Goal: Find specific page/section: Find specific page/section

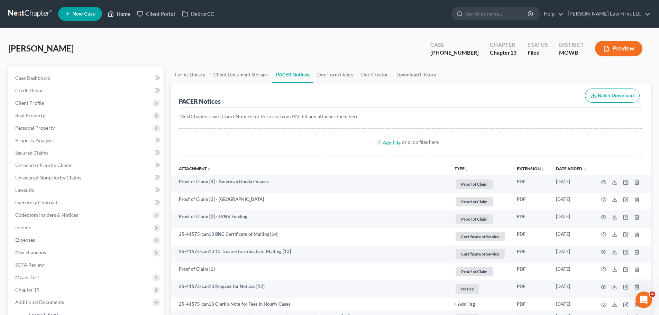
click at [114, 12] on icon at bounding box center [111, 14] width 6 height 8
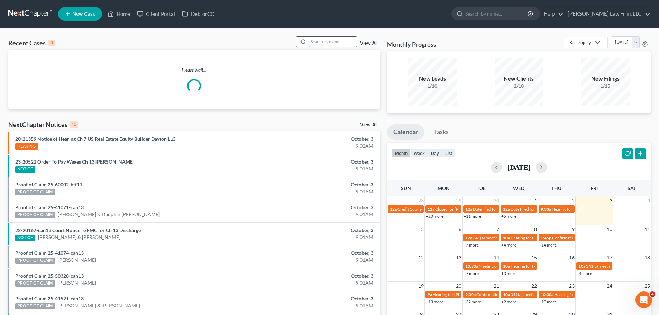
drag, startPoint x: 337, startPoint y: 35, endPoint x: 335, endPoint y: 38, distance: 3.6
click at [336, 37] on div "Recent Cases 0 View All Please wait... NextChapter Notices 10 View All 20-21359…" at bounding box center [329, 207] width 659 height 359
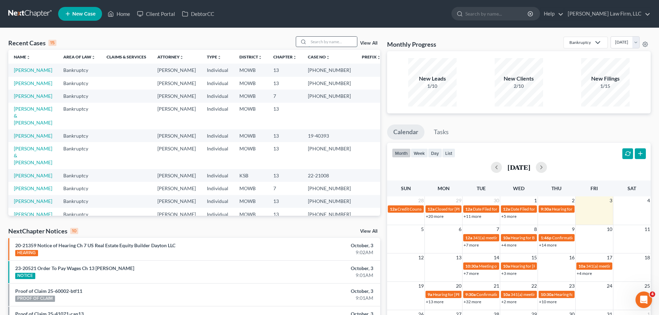
click at [334, 43] on input "search" at bounding box center [333, 42] width 48 height 10
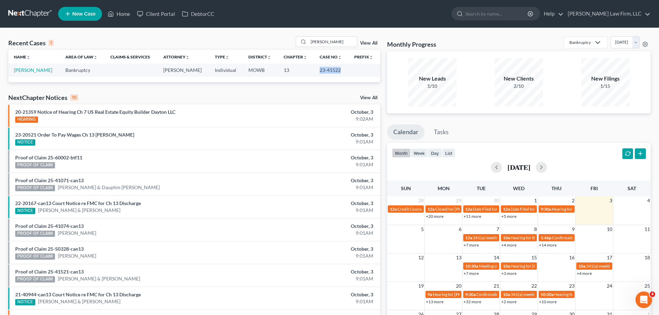
drag, startPoint x: 316, startPoint y: 70, endPoint x: 339, endPoint y: 70, distance: 22.8
click at [339, 70] on td "23-41522" at bounding box center [331, 70] width 35 height 13
copy td "23-41522"
click at [320, 40] on input "[PERSON_NAME]" at bounding box center [333, 42] width 48 height 10
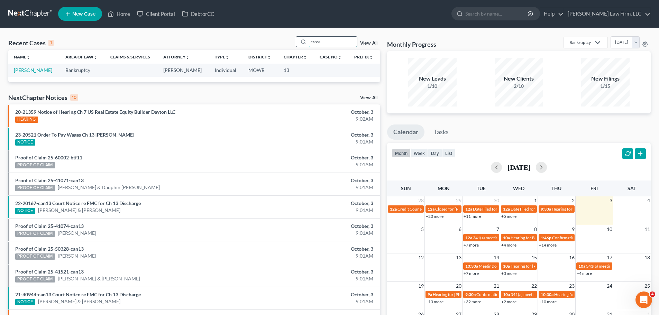
click at [313, 40] on input "cross" at bounding box center [333, 42] width 48 height 10
drag, startPoint x: 313, startPoint y: 40, endPoint x: 317, endPoint y: 40, distance: 3.8
click at [314, 40] on input "cross" at bounding box center [333, 42] width 48 height 10
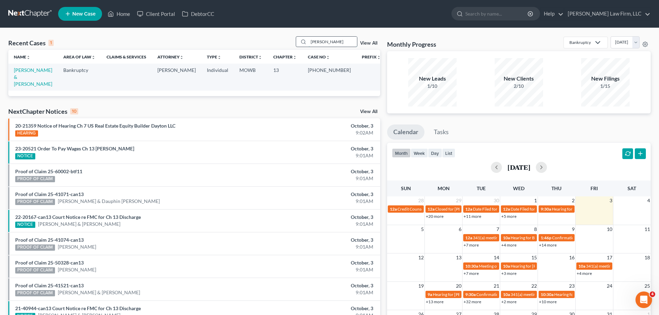
click at [315, 40] on input "[PERSON_NAME]" at bounding box center [333, 42] width 48 height 10
click at [320, 42] on input "[PERSON_NAME]" at bounding box center [333, 42] width 48 height 10
type input "[PERSON_NAME]"
